Goal: Go to known website: Access a specific website the user already knows

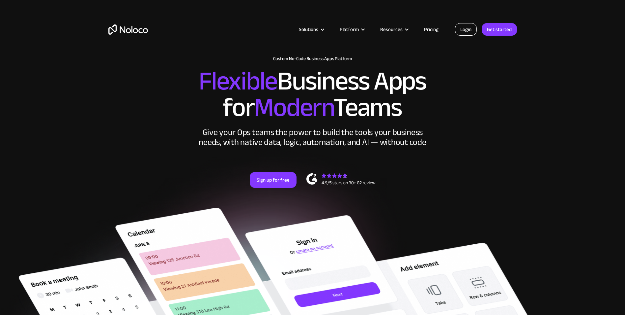
click at [466, 30] on link "Login" at bounding box center [466, 29] width 22 height 13
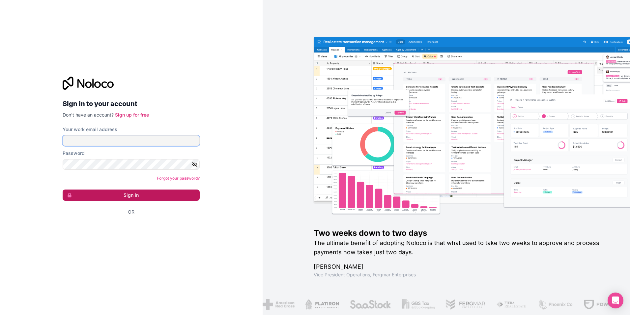
type input "[EMAIL_ADDRESS][DOMAIN_NAME]"
click at [123, 195] on button "Sign in" at bounding box center [131, 194] width 137 height 11
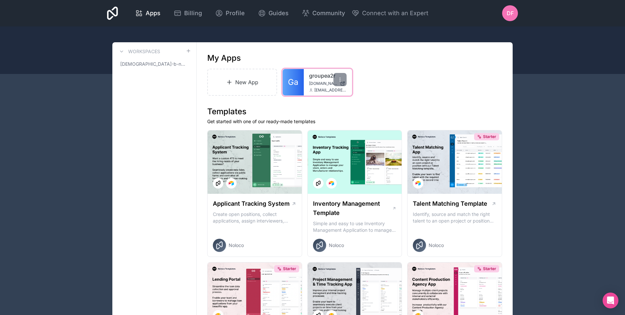
click at [294, 78] on span "Ga" at bounding box center [293, 82] width 10 height 11
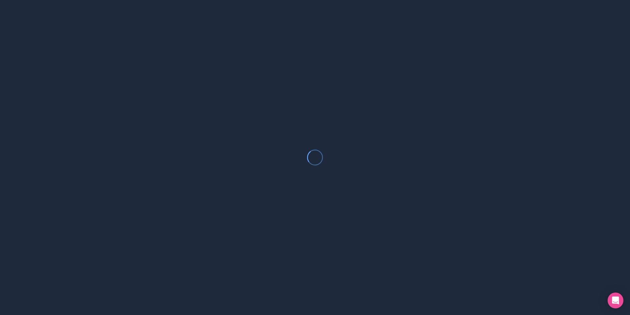
click at [294, 78] on div at bounding box center [315, 157] width 630 height 315
